Goal: Find specific page/section: Find specific page/section

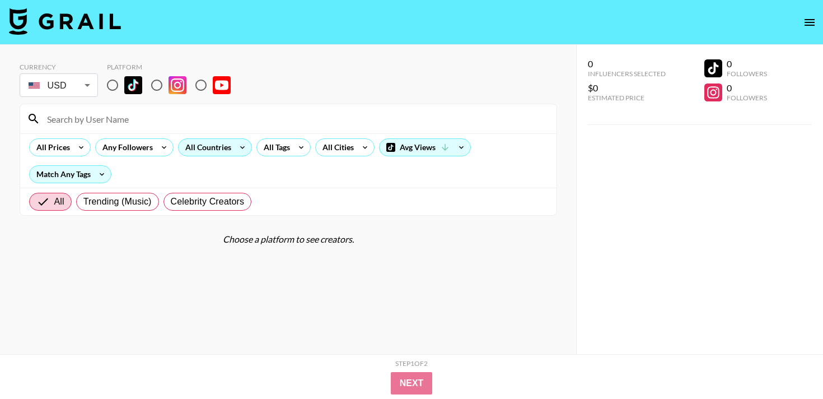
click at [221, 152] on div "All Countries" at bounding box center [206, 147] width 55 height 17
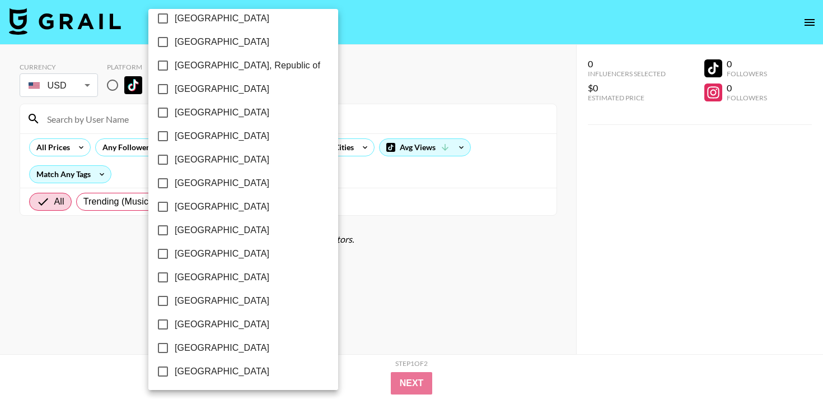
scroll to position [595, 0]
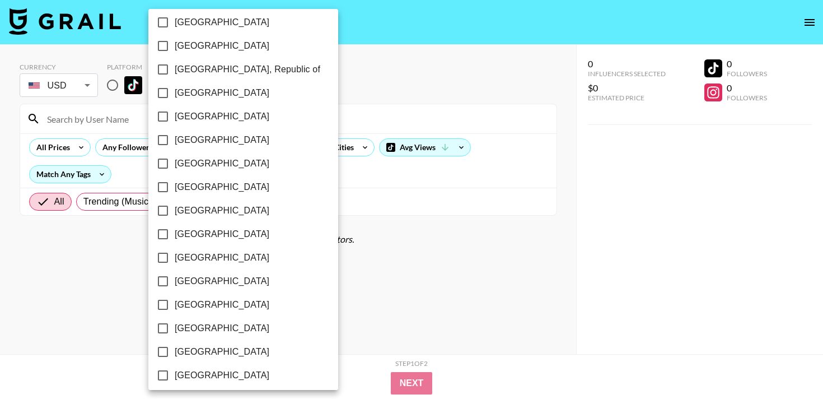
click at [202, 184] on span "[GEOGRAPHIC_DATA]" at bounding box center [222, 186] width 95 height 13
click at [175, 184] on input "[GEOGRAPHIC_DATA]" at bounding box center [163, 187] width 24 height 24
checkbox input "true"
click at [353, 289] on div at bounding box center [411, 199] width 823 height 399
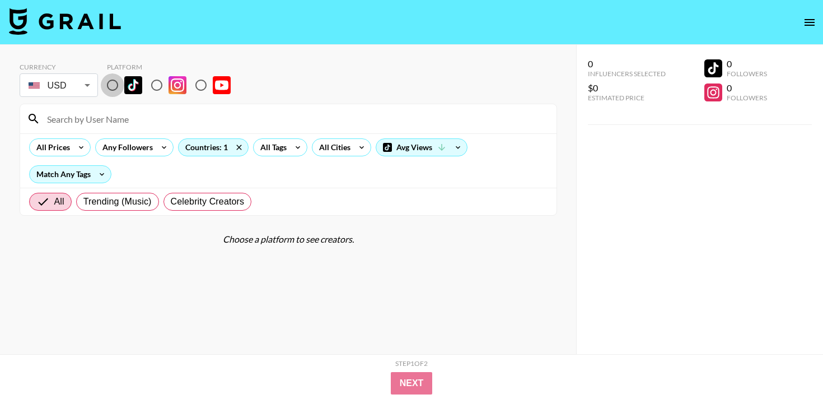
click at [109, 85] on input "radio" at bounding box center [113, 85] width 24 height 24
radio input "true"
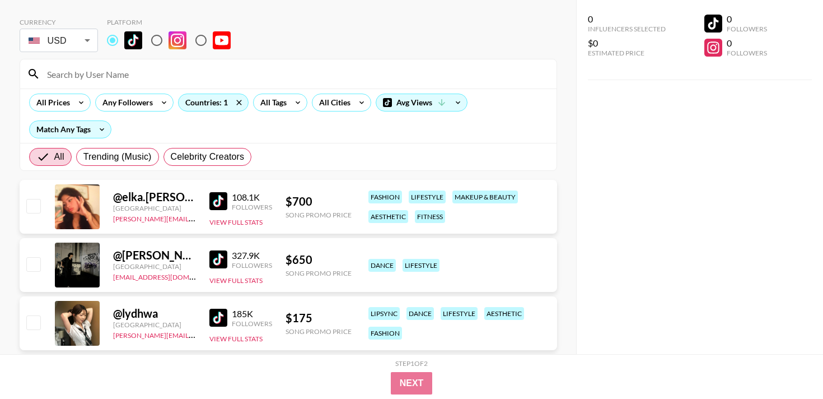
scroll to position [44, 0]
